Goal: Information Seeking & Learning: Learn about a topic

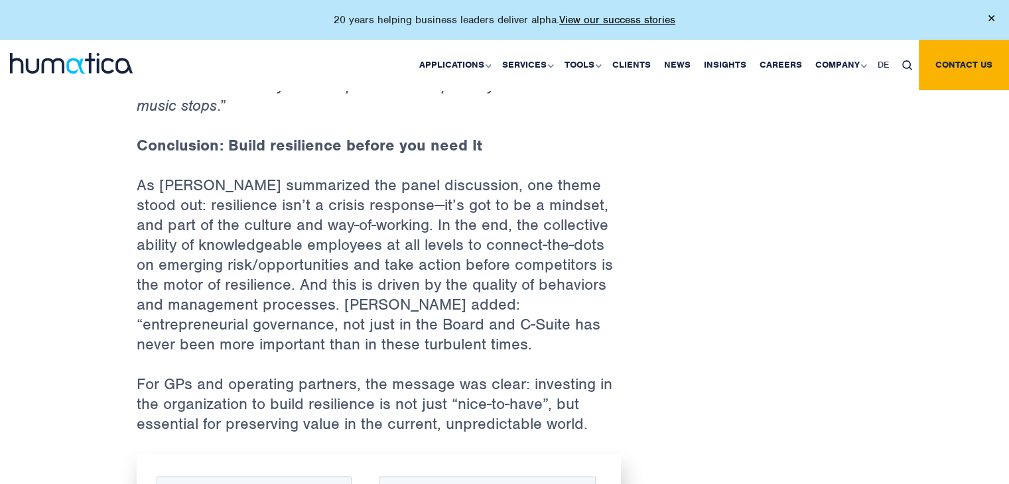
scroll to position [1923, 0]
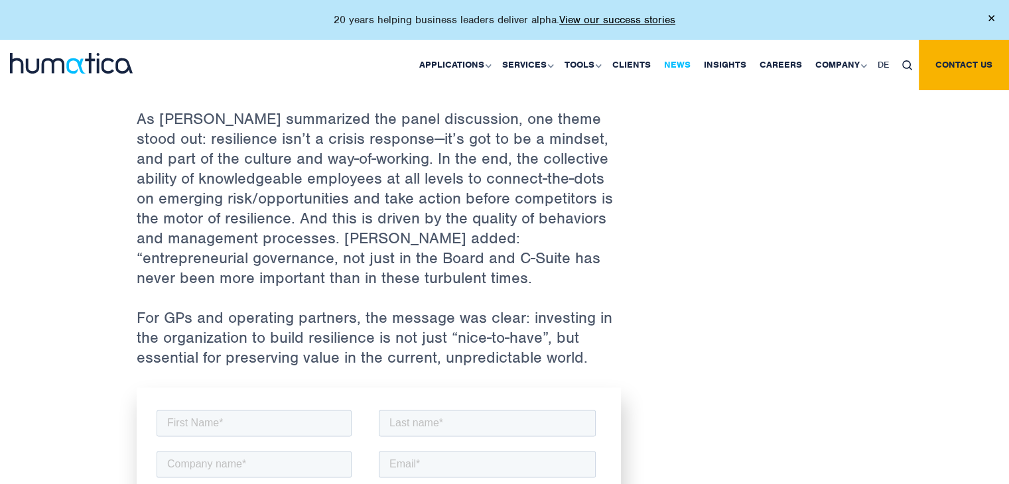
click at [680, 62] on link "News" at bounding box center [677, 65] width 40 height 50
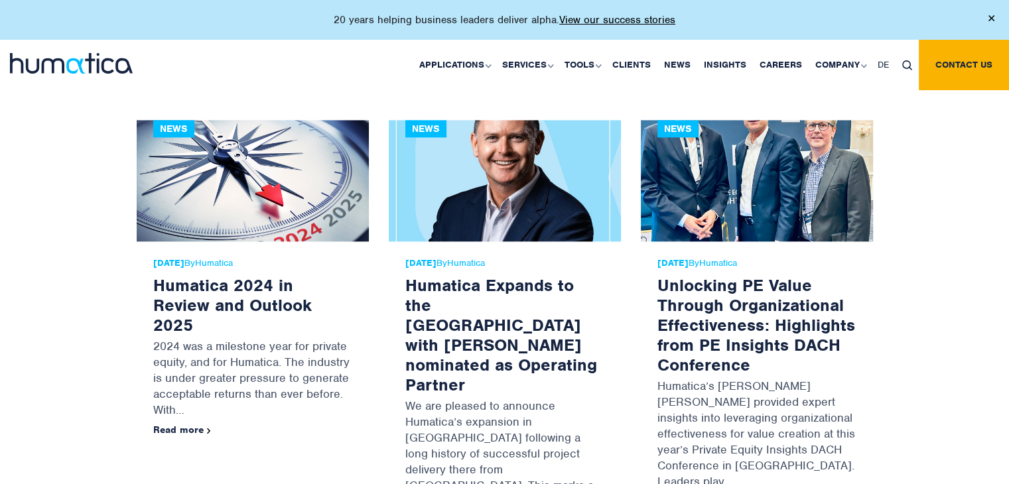
scroll to position [1857, 0]
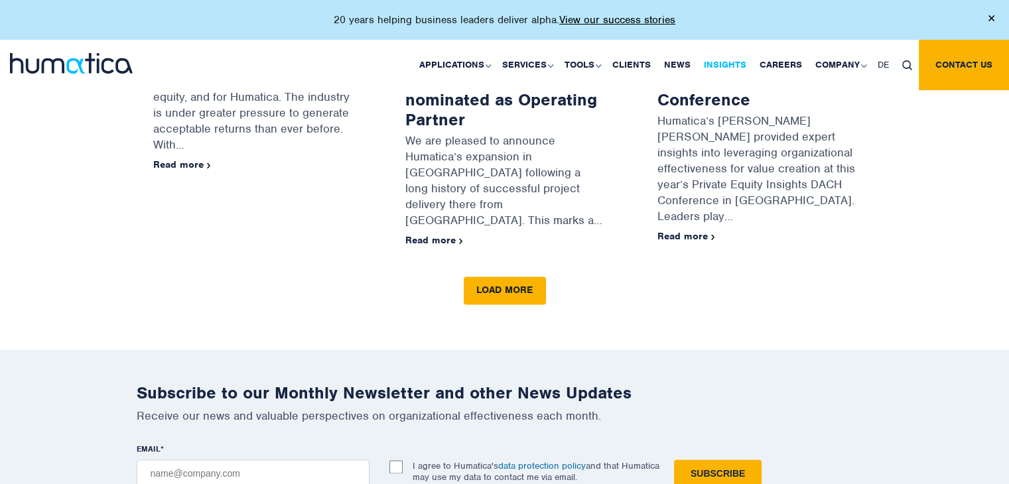
click at [726, 64] on link "Insights" at bounding box center [725, 65] width 56 height 50
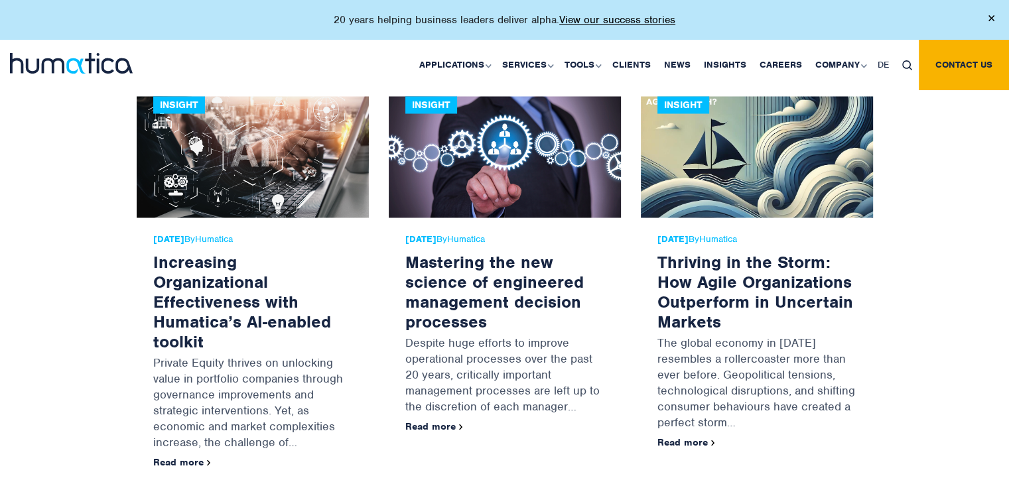
scroll to position [2255, 0]
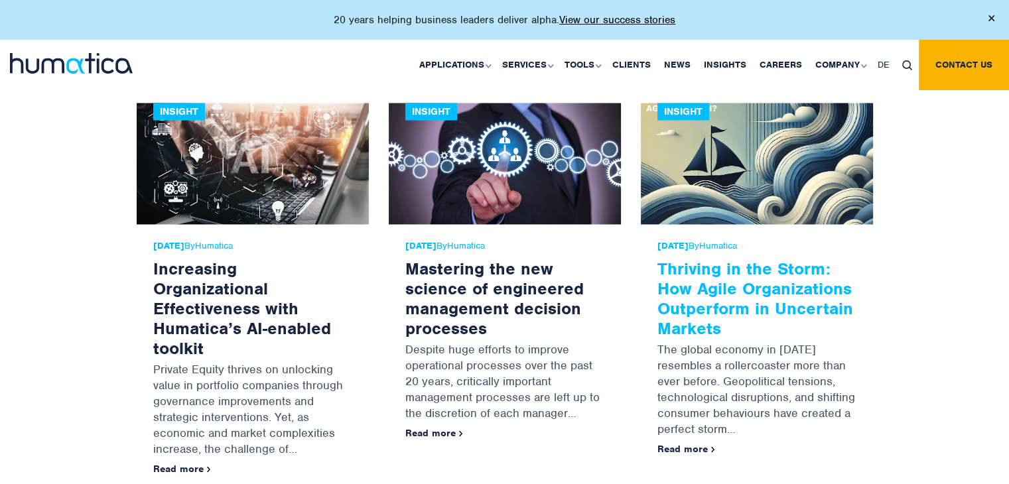
click at [682, 265] on link "Thriving in the Storm: How Agile Organizations Outperform in Uncertain Markets" at bounding box center [755, 297] width 196 height 81
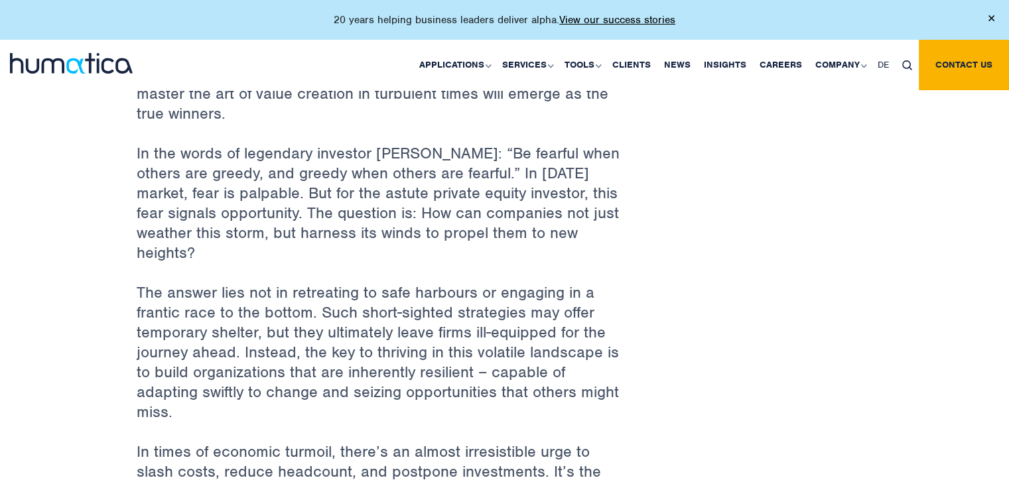
scroll to position [862, 0]
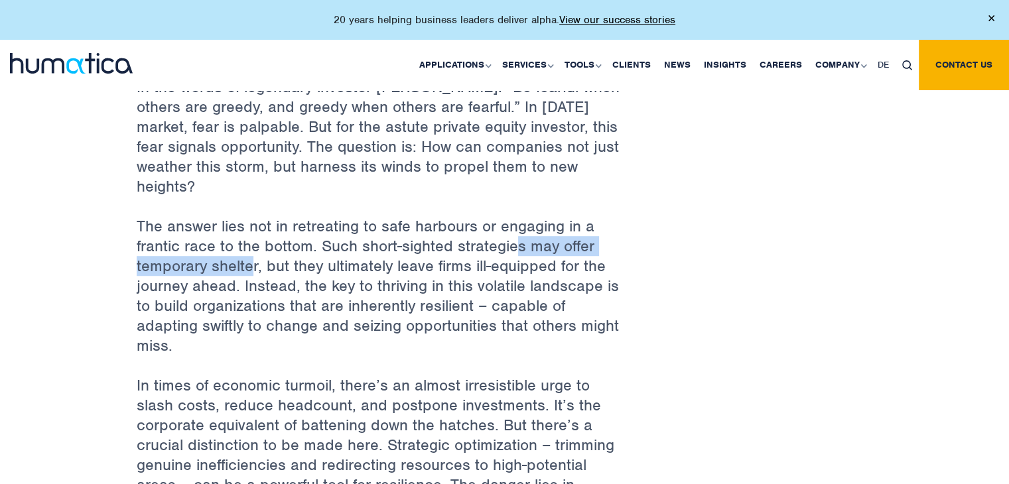
drag, startPoint x: 515, startPoint y: 241, endPoint x: 247, endPoint y: 272, distance: 269.1
click at [247, 272] on p "The answer lies not in retreating to safe harbours or engaging in a frantic rac…" at bounding box center [379, 295] width 484 height 159
click at [259, 287] on p "The answer lies not in retreating to safe harbours or engaging in a frantic rac…" at bounding box center [379, 295] width 484 height 159
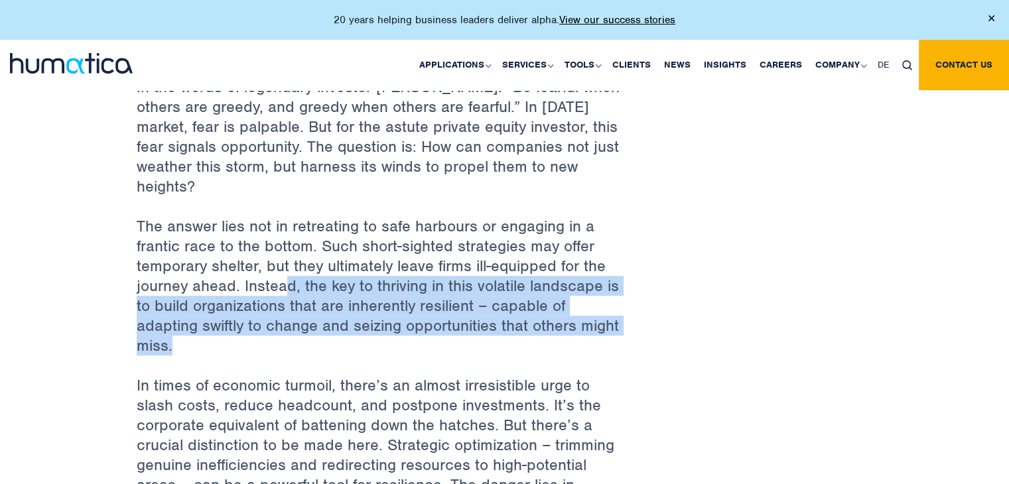
drag, startPoint x: 292, startPoint y: 279, endPoint x: 389, endPoint y: 344, distance: 116.6
click at [389, 344] on p "The answer lies not in retreating to safe harbours or engaging in a frantic rac…" at bounding box center [379, 295] width 484 height 159
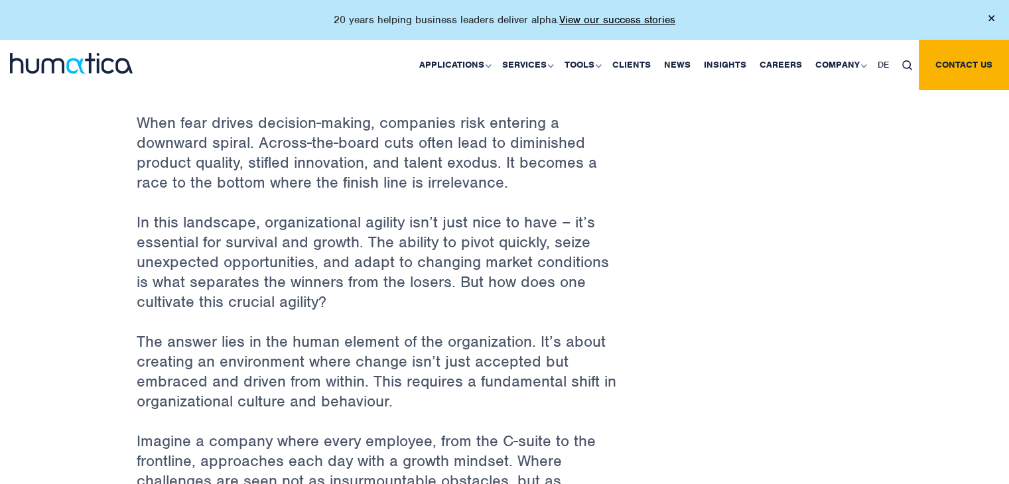
scroll to position [1326, 0]
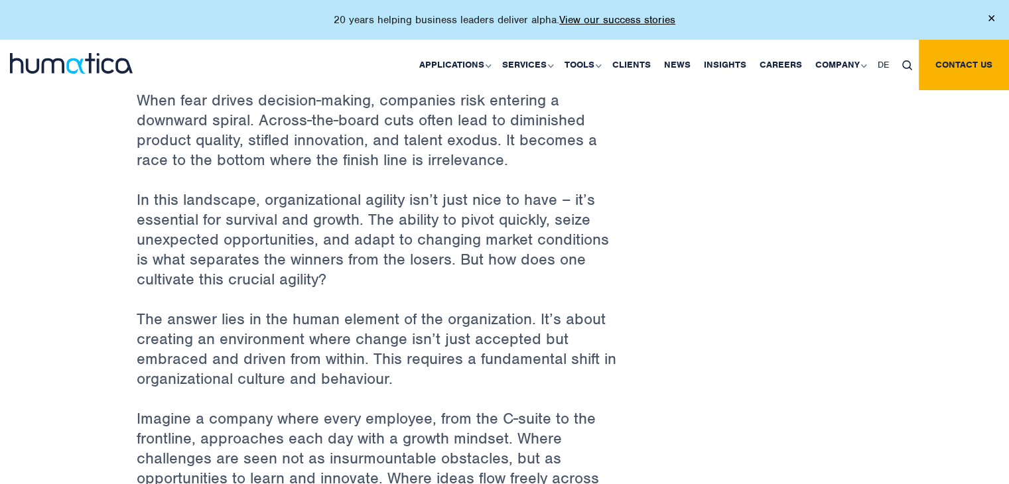
click at [294, 99] on p "When fear drives decision-making, companies risk entering a downward spiral. Ac…" at bounding box center [379, 139] width 484 height 99
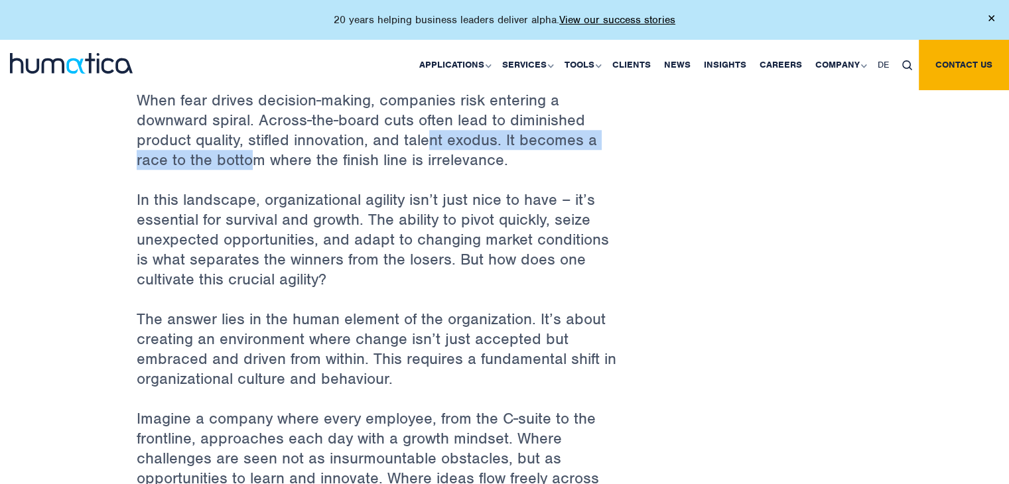
drag, startPoint x: 988, startPoint y: 474, endPoint x: 429, endPoint y: 135, distance: 653.5
click at [429, 135] on p "When fear drives decision-making, companies risk entering a downward spiral. Ac…" at bounding box center [379, 139] width 484 height 99
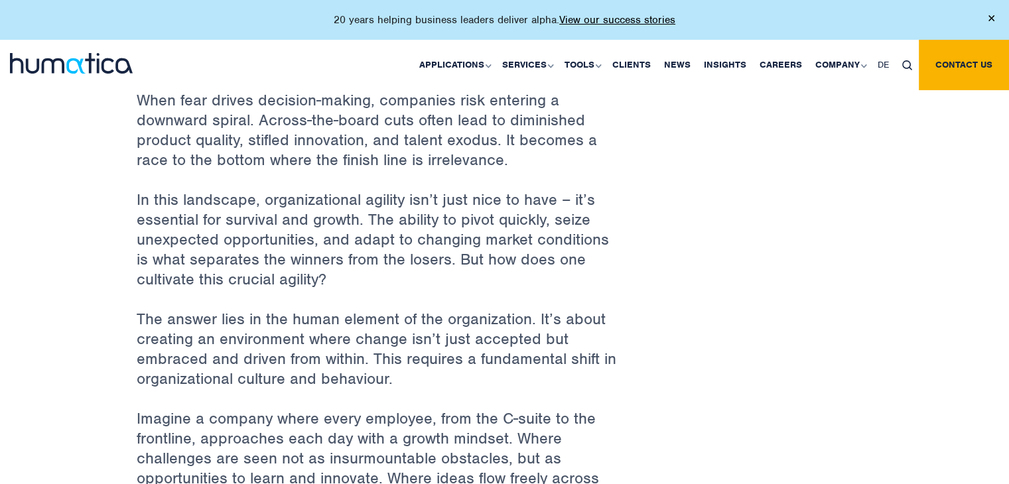
click at [504, 161] on p "When fear drives decision-making, companies risk entering a downward spiral. Ac…" at bounding box center [379, 139] width 484 height 99
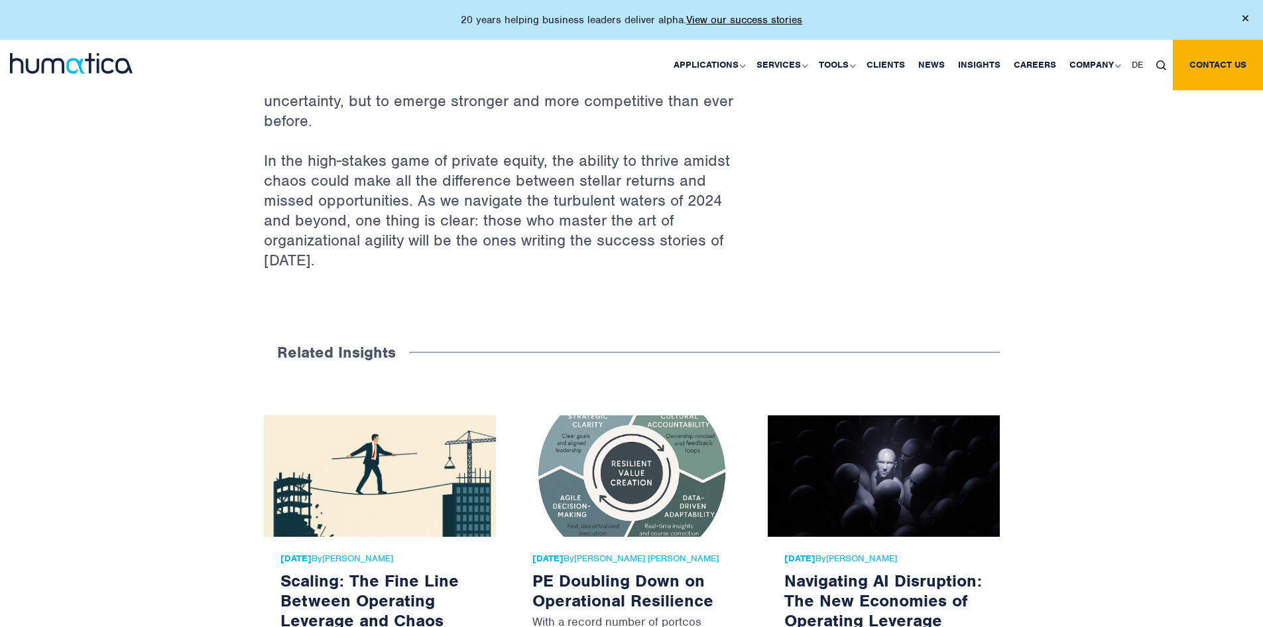
scroll to position [2332, 0]
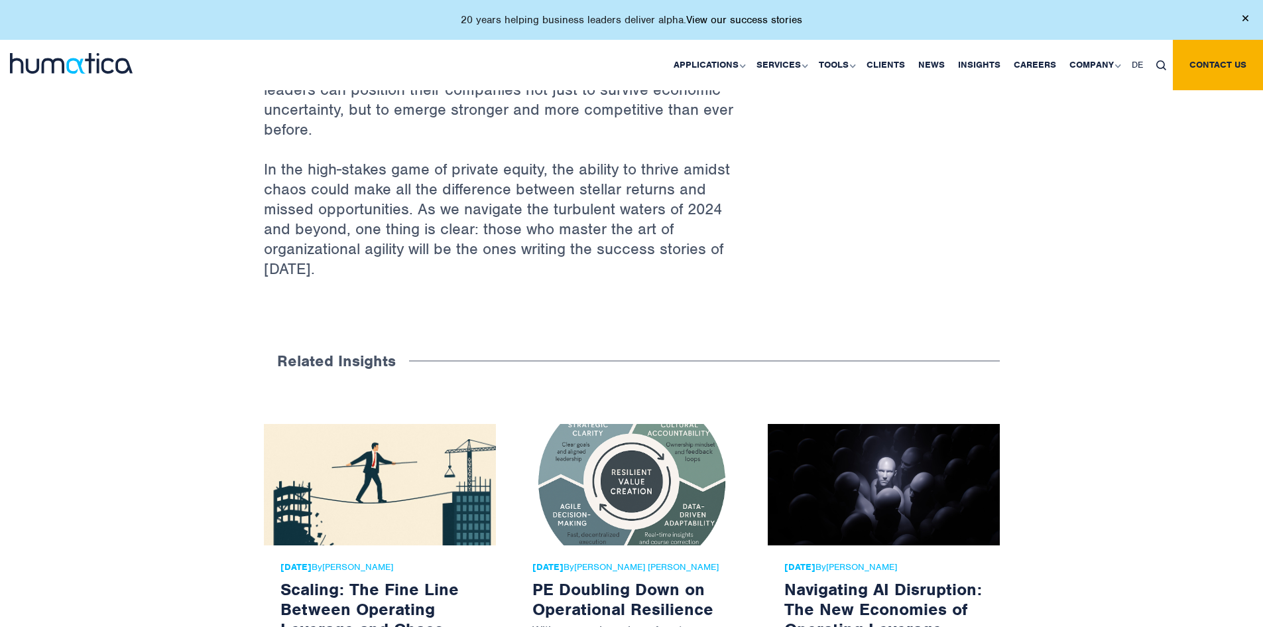
click at [770, 21] on link "View our success stories" at bounding box center [744, 19] width 116 height 13
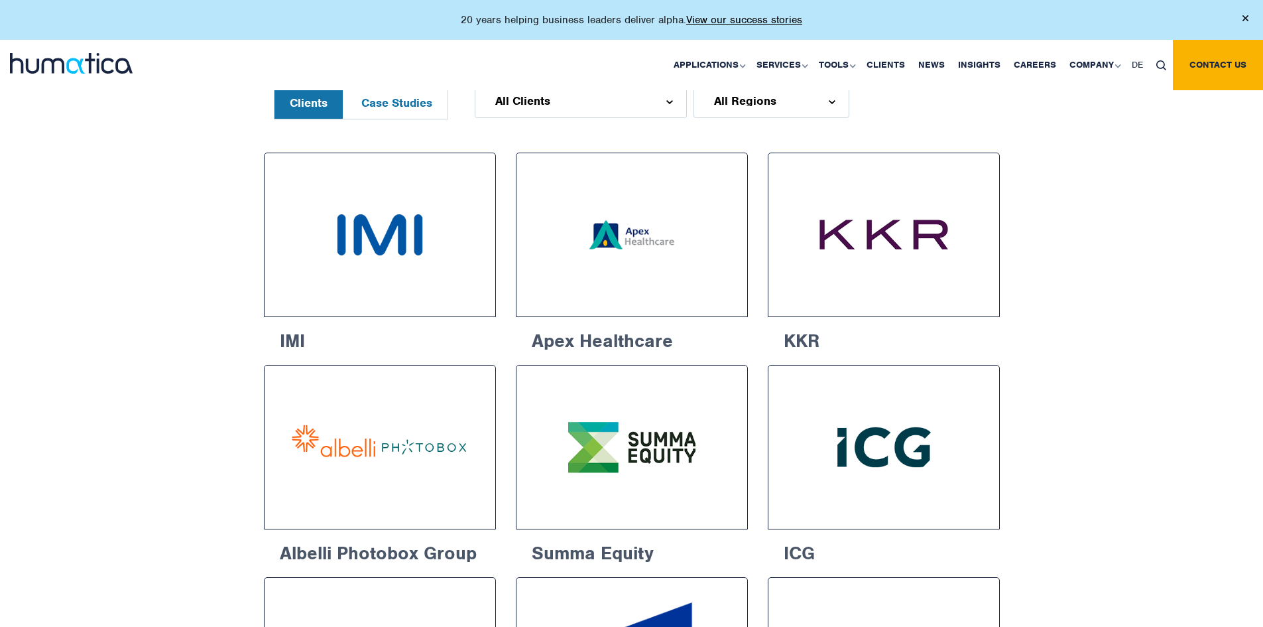
scroll to position [730, 0]
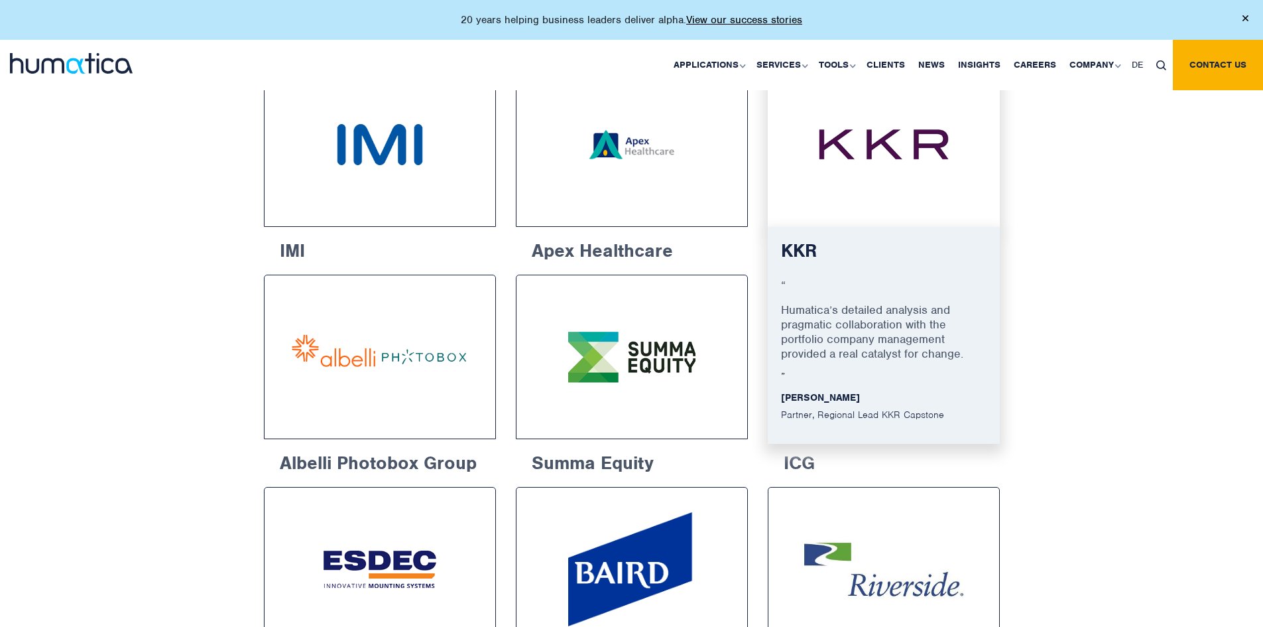
click at [818, 134] on img at bounding box center [884, 144] width 183 height 115
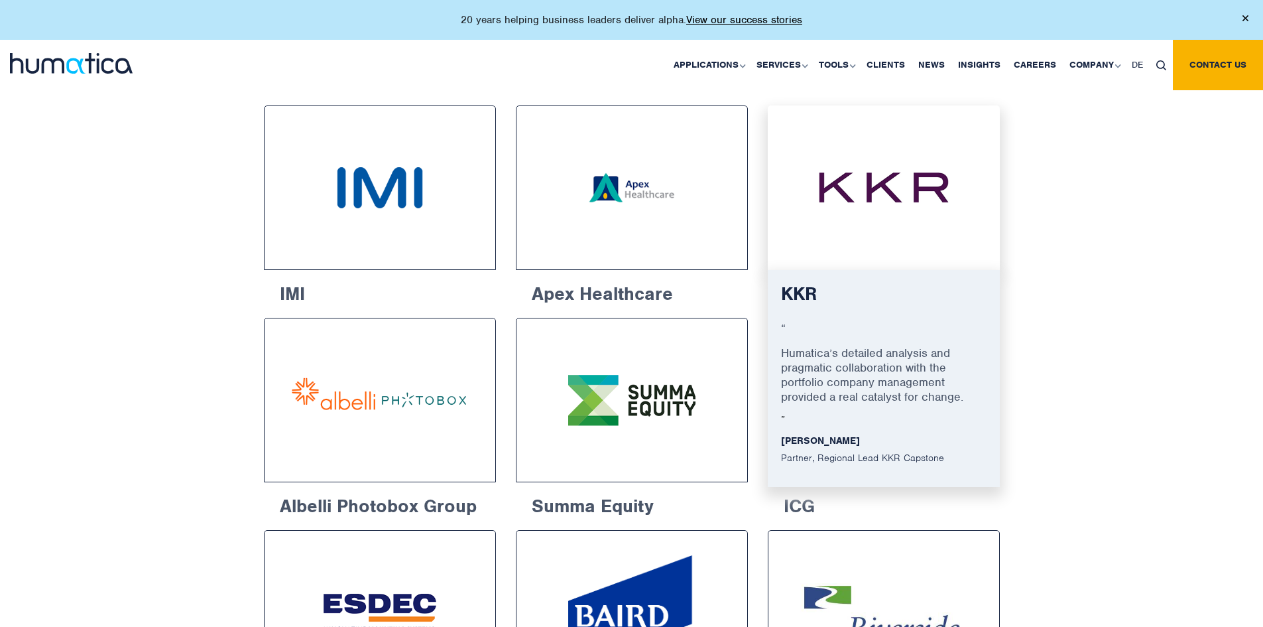
scroll to position [663, 0]
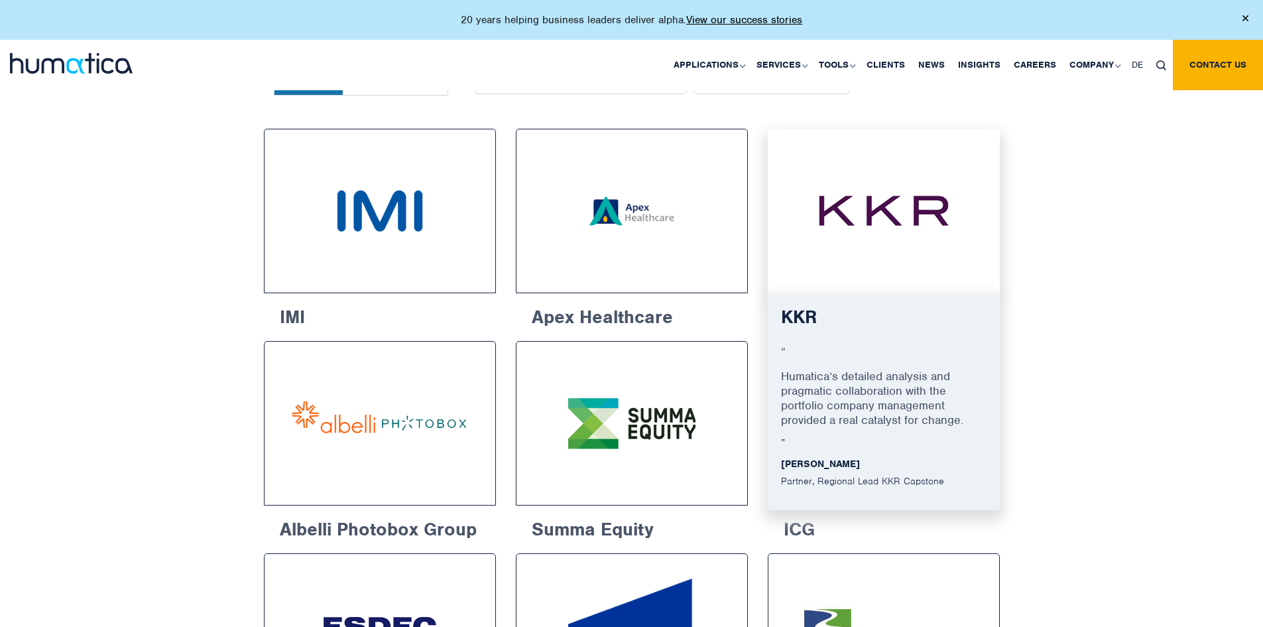
click at [845, 393] on p "Humatica’s detailed analysis and pragmatic collaboration with the portfolio com…" at bounding box center [884, 403] width 206 height 68
click at [892, 240] on img at bounding box center [884, 210] width 183 height 115
click at [901, 196] on img at bounding box center [884, 210] width 183 height 115
click at [874, 385] on p "Humatica’s detailed analysis and pragmatic collaboration with the portfolio com…" at bounding box center [884, 403] width 206 height 68
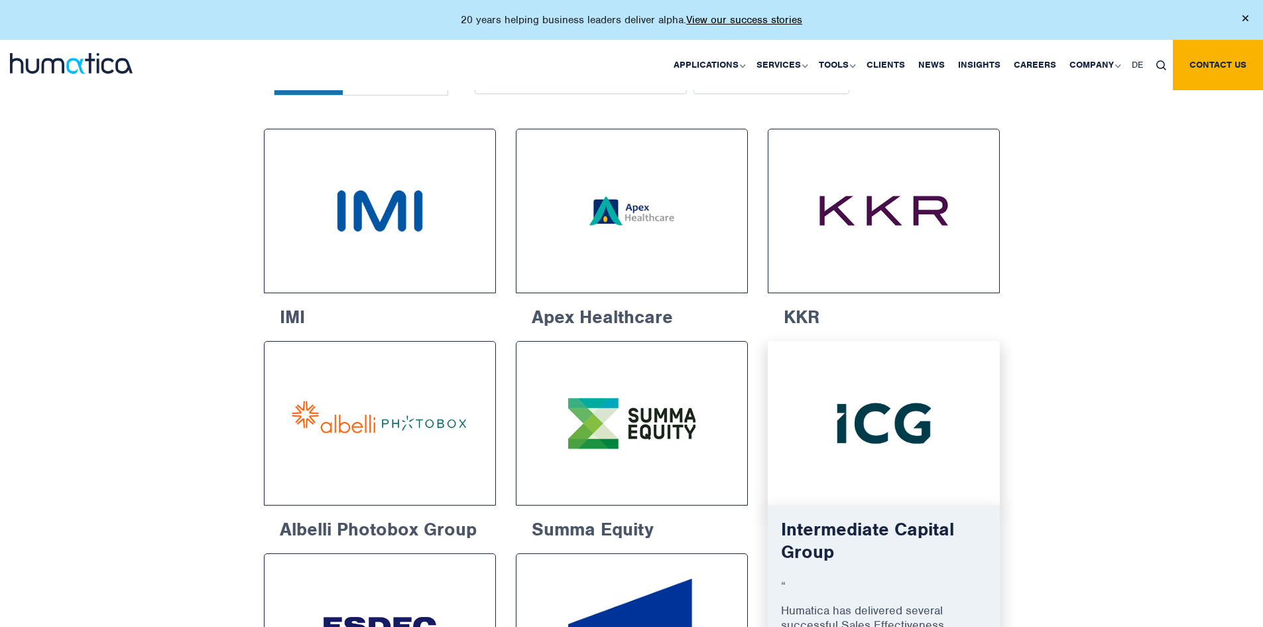
scroll to position [796, 0]
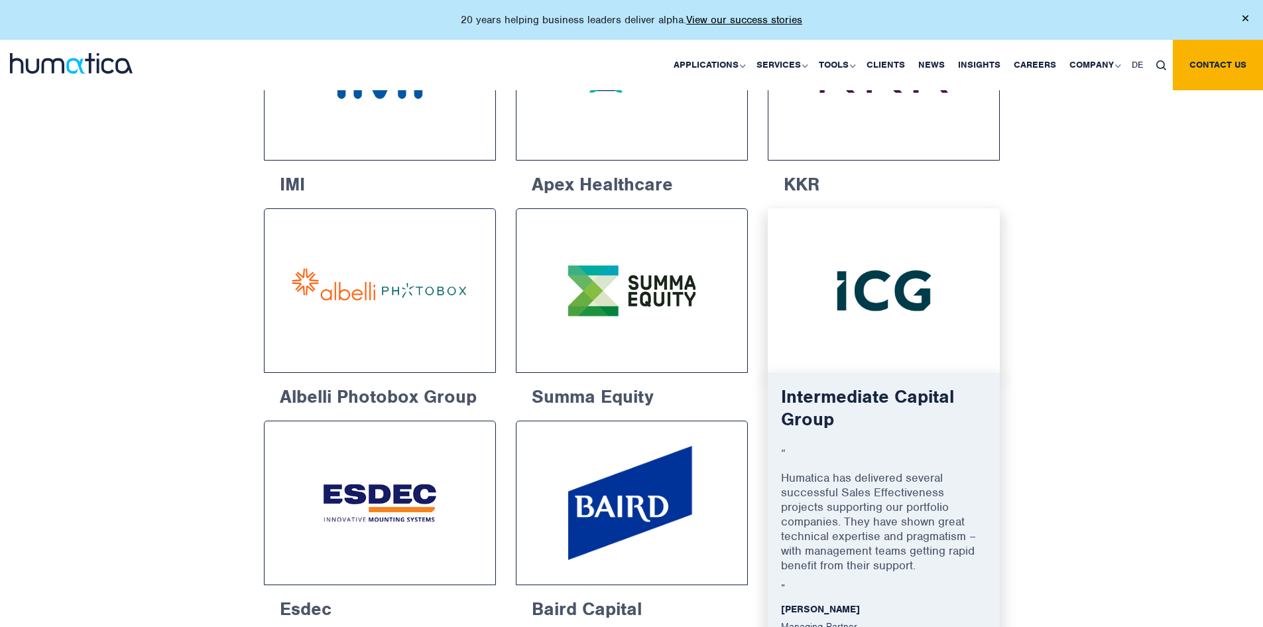
click at [900, 394] on h6 "Intermediate Capital Group" at bounding box center [884, 413] width 206 height 54
click at [927, 275] on img at bounding box center [884, 290] width 183 height 115
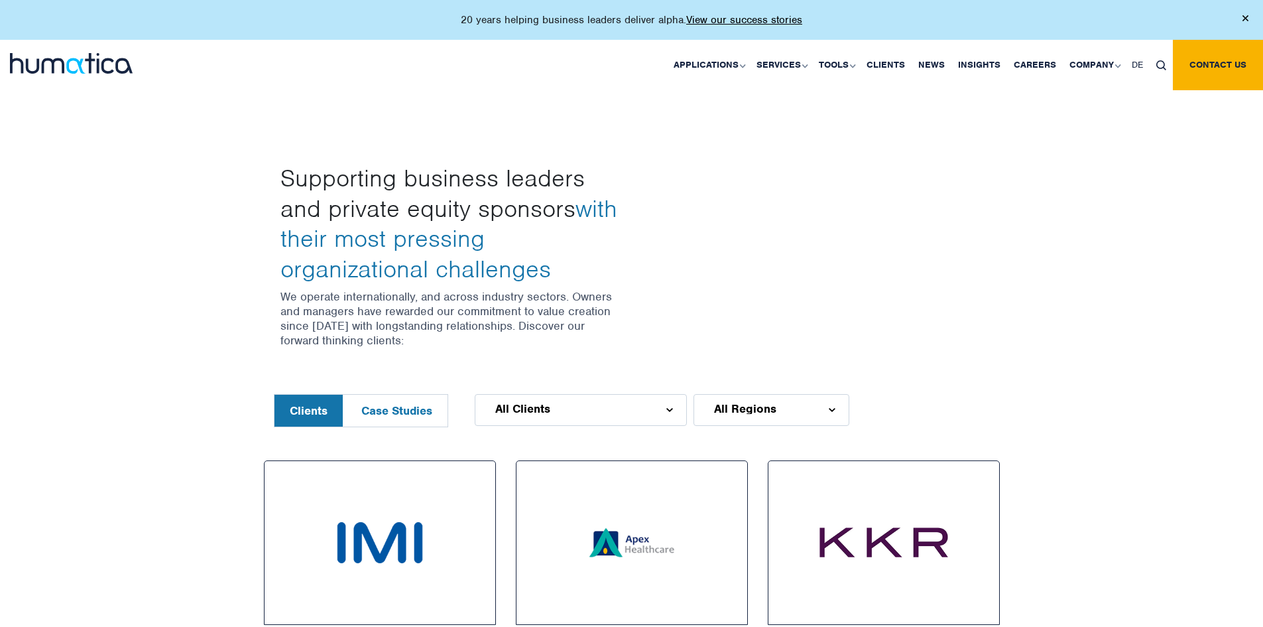
scroll to position [0, 0]
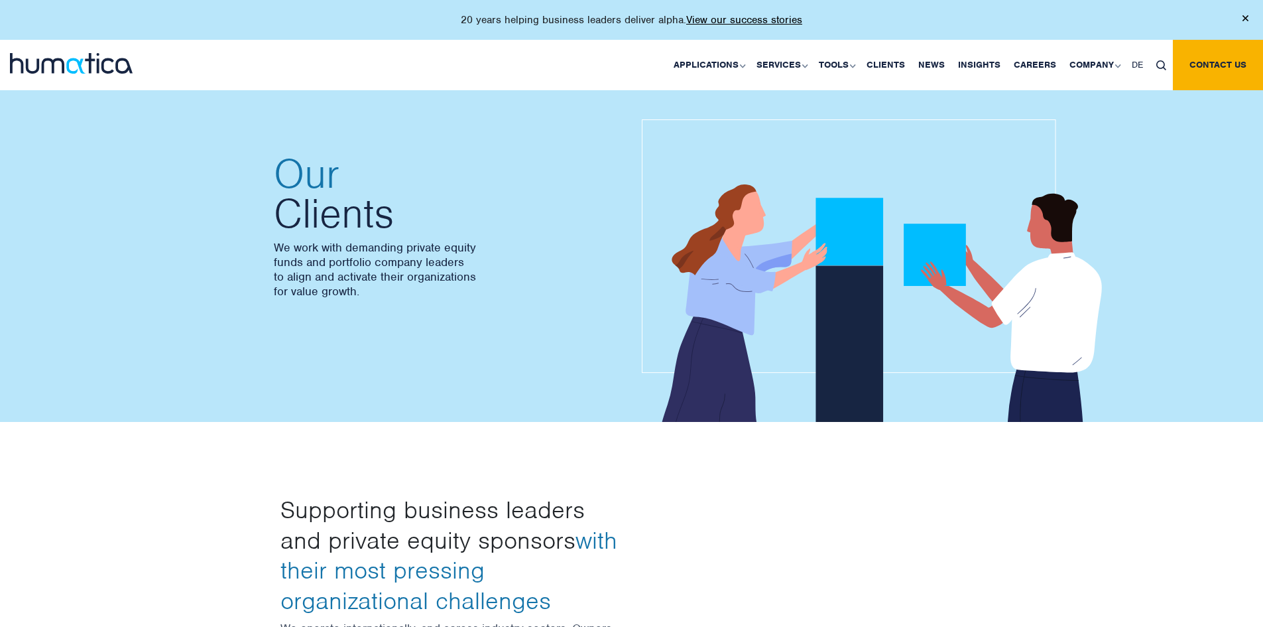
scroll to position [2719, 0]
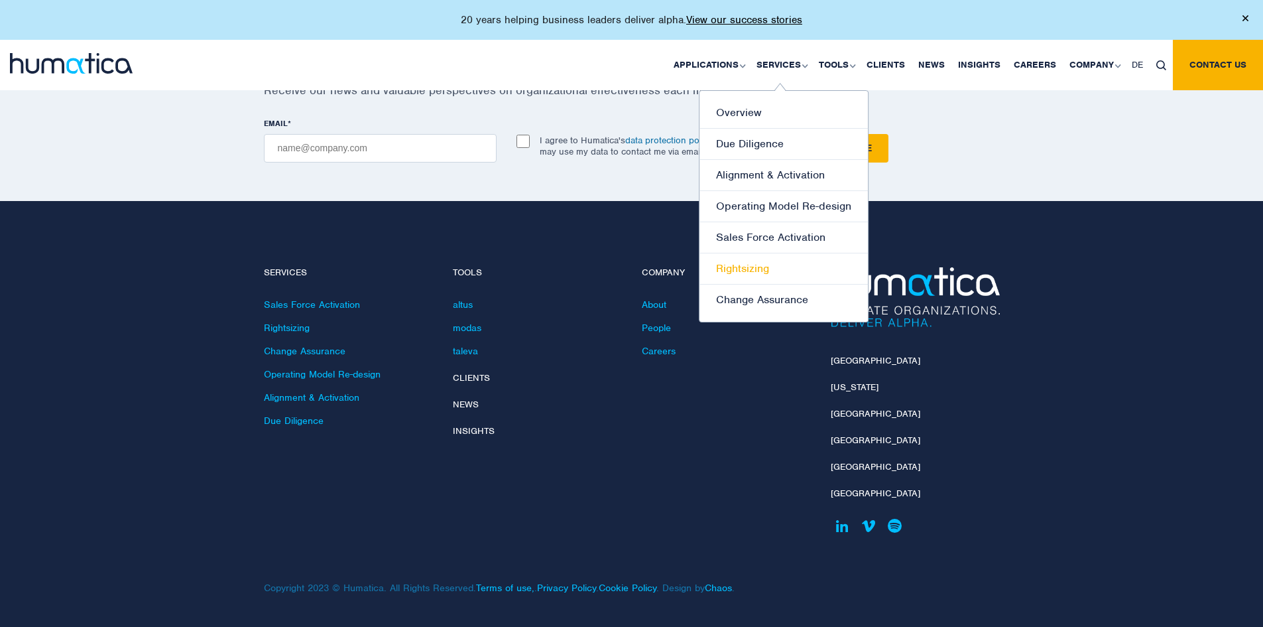
click at [736, 277] on link "Rightsizing" at bounding box center [784, 268] width 168 height 31
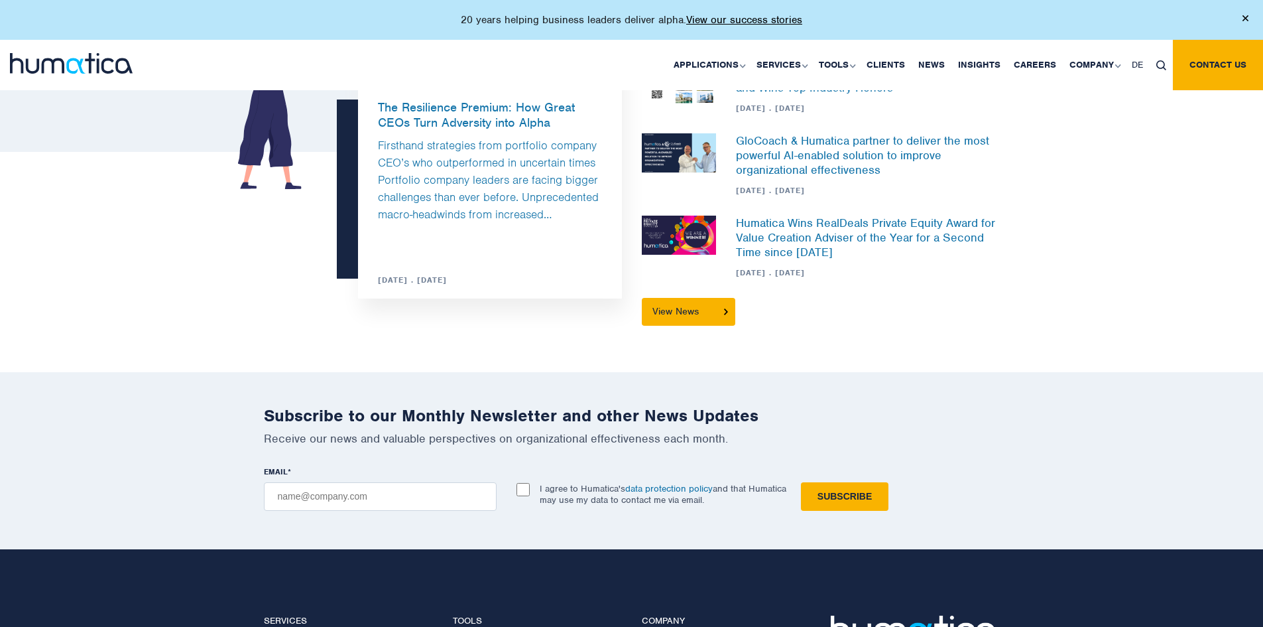
scroll to position [2122, 0]
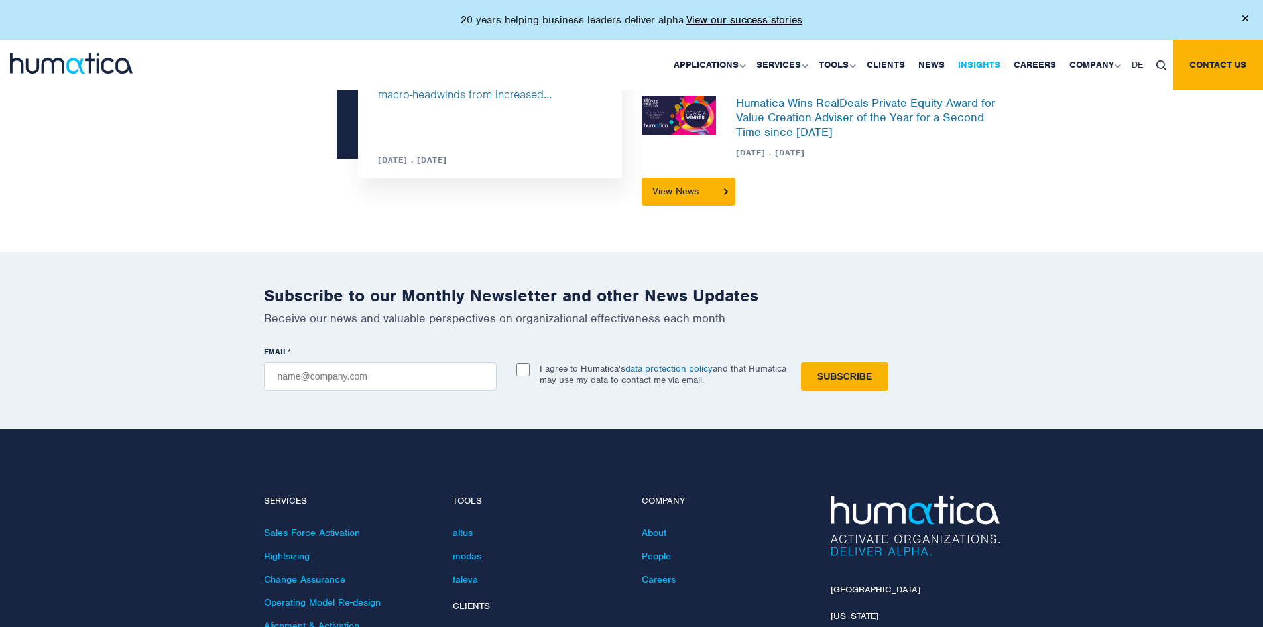
click at [984, 70] on link "Insights" at bounding box center [980, 65] width 56 height 50
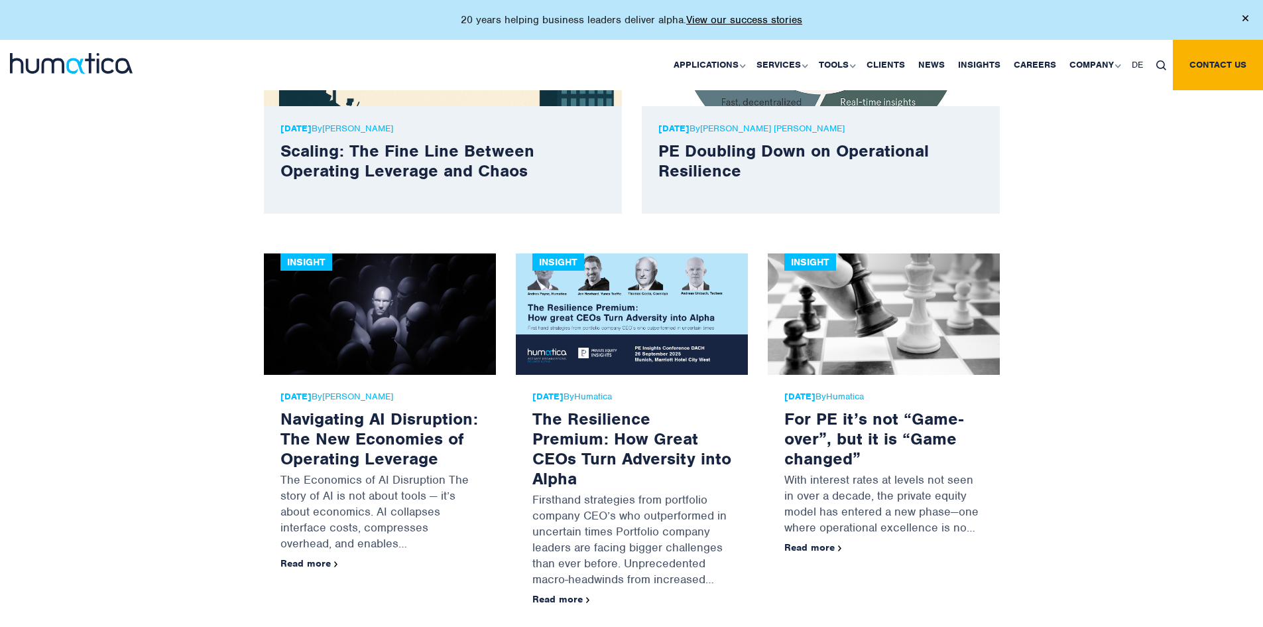
scroll to position [597, 0]
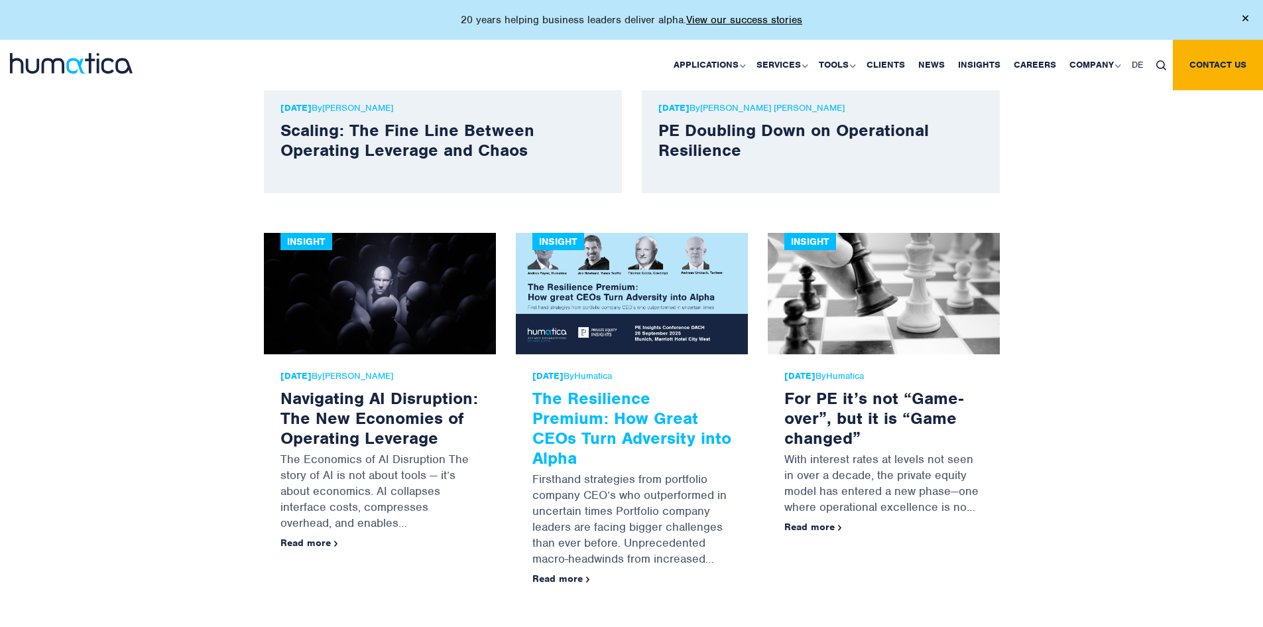
click at [638, 410] on link "The Resilience Premium: How Great CEOs Turn Adversity into Alpha" at bounding box center [632, 427] width 199 height 81
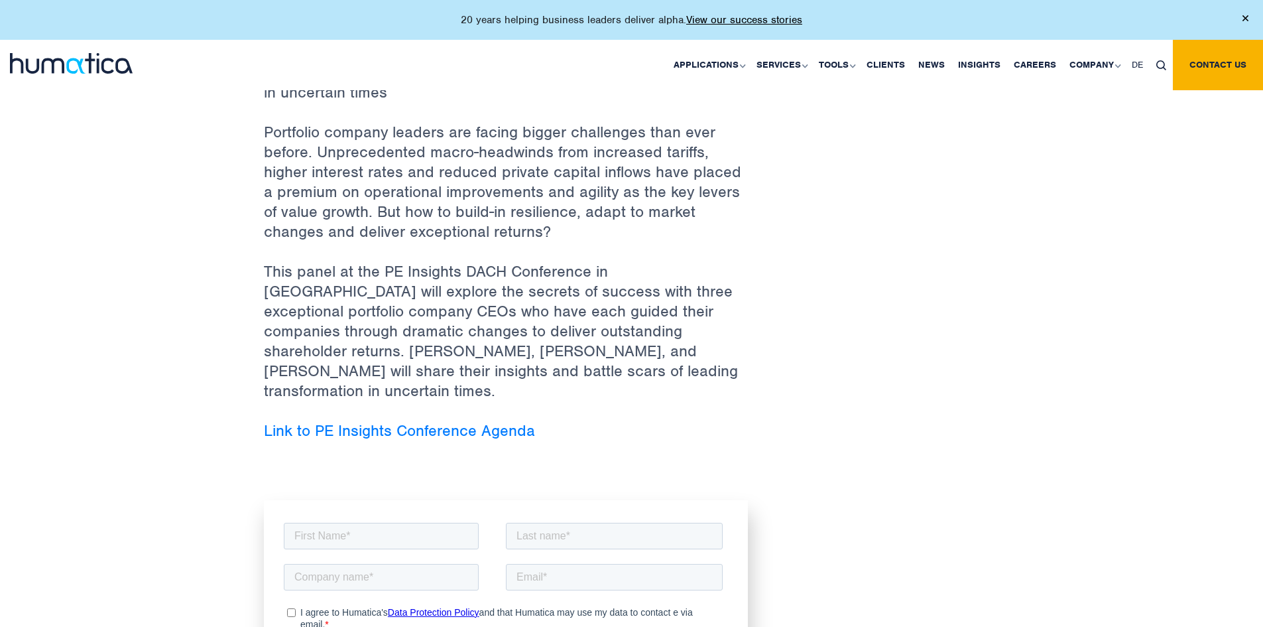
scroll to position [464, 0]
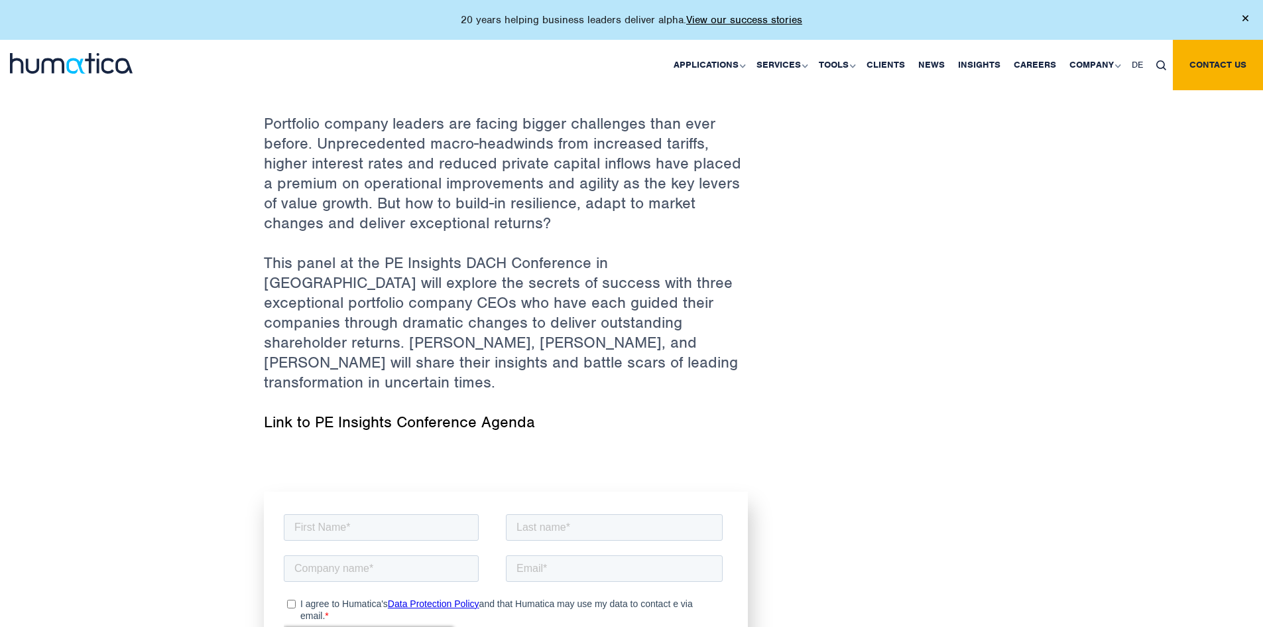
click at [483, 412] on link "Link to PE Insights Conference Agenda" at bounding box center [399, 422] width 271 height 20
